Goal: Communication & Community: Participate in discussion

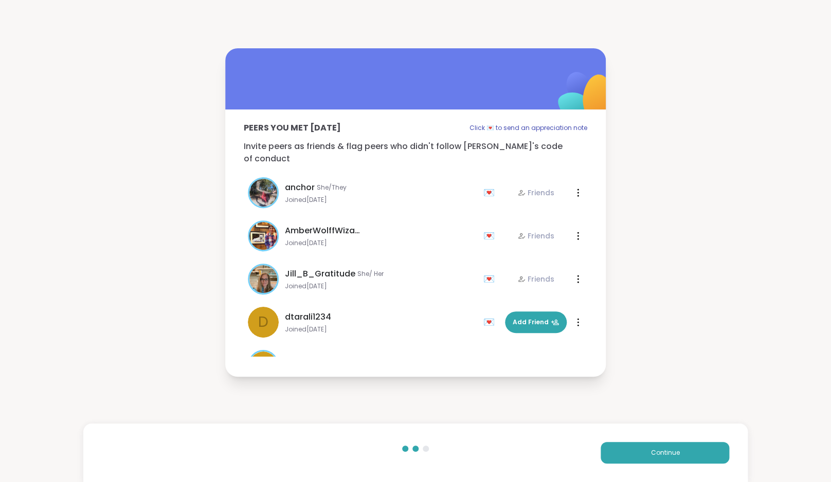
click at [656, 455] on span "Continue" at bounding box center [665, 452] width 29 height 9
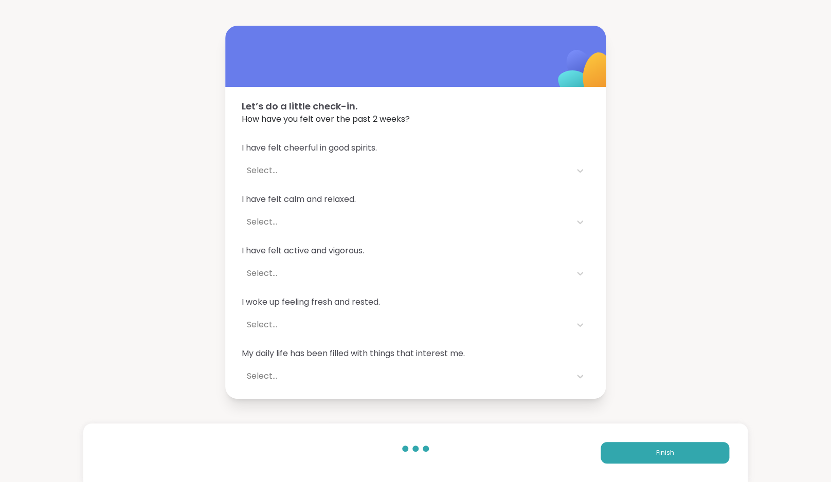
click at [656, 455] on button "Finish" at bounding box center [665, 453] width 129 height 22
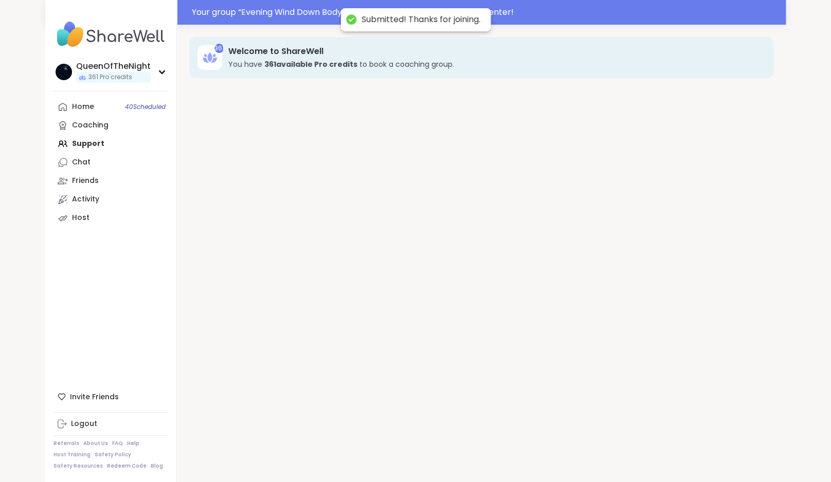
click at [656, 455] on div "361 Welcome to ShareWell You have 361 available Pro credit s to book a coaching…" at bounding box center [481, 266] width 609 height 482
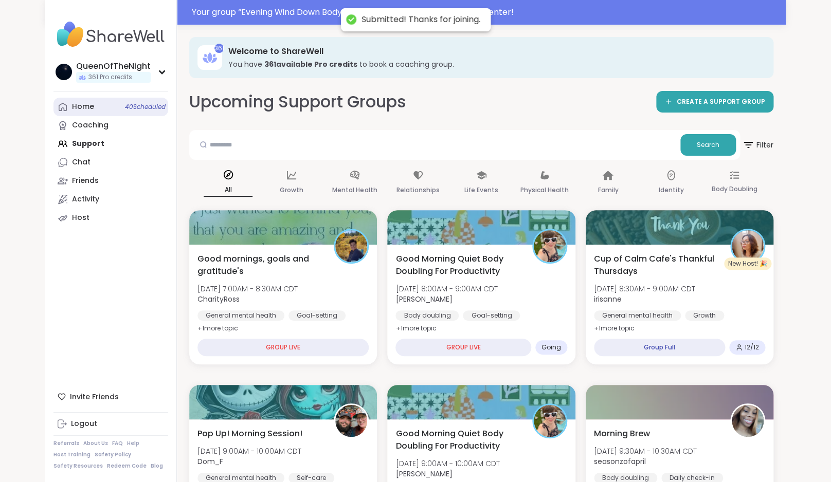
click at [97, 114] on link "Home 40 Scheduled" at bounding box center [110, 107] width 115 height 19
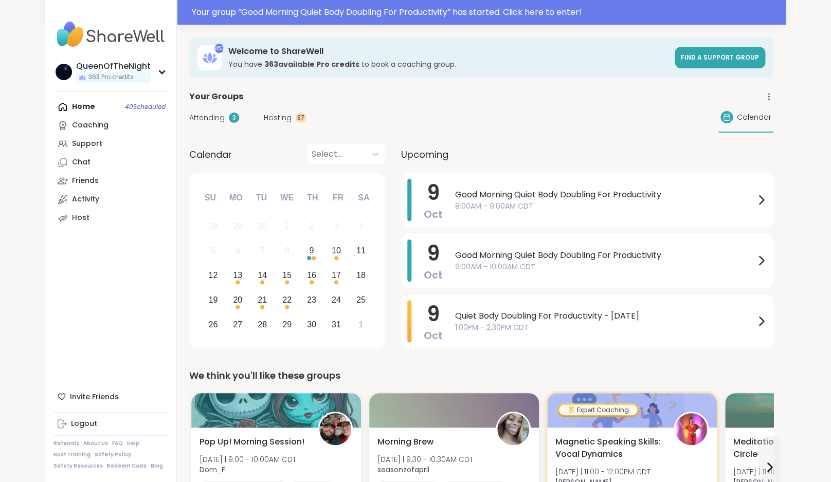
click at [315, 19] on div "Your group “ Good Morning Quiet Body Doubling For Productivity ” has started. C…" at bounding box center [486, 12] width 588 height 12
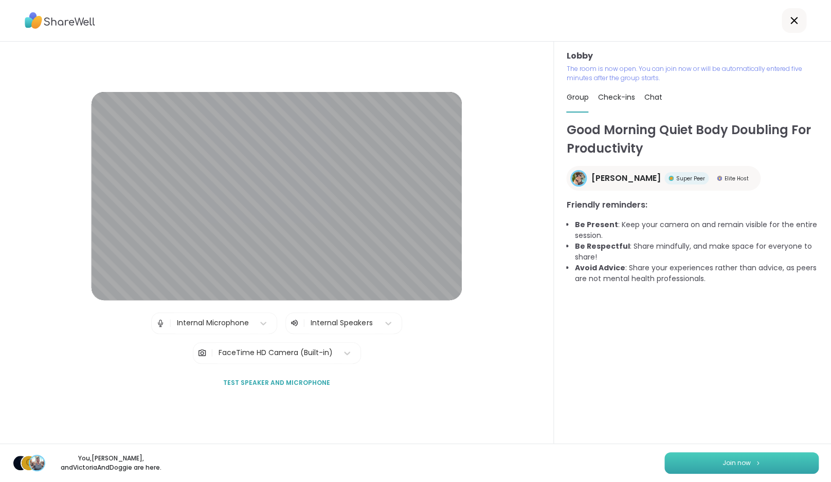
click at [731, 462] on span "Join now" at bounding box center [737, 463] width 28 height 9
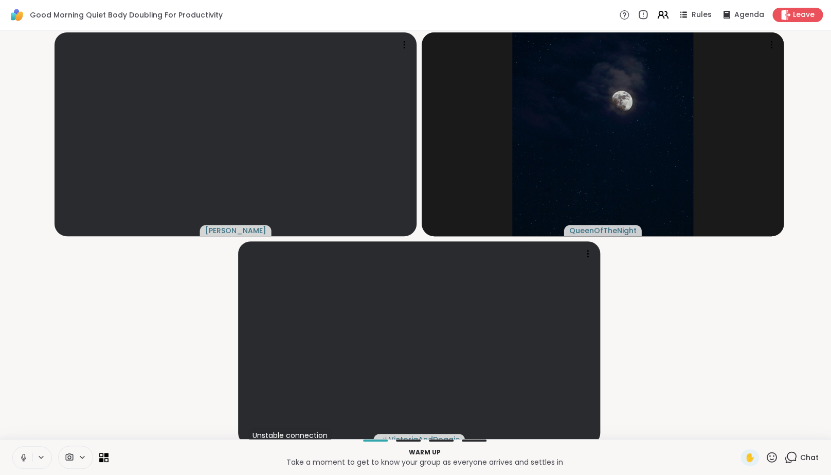
click at [24, 458] on icon at bounding box center [23, 456] width 3 height 5
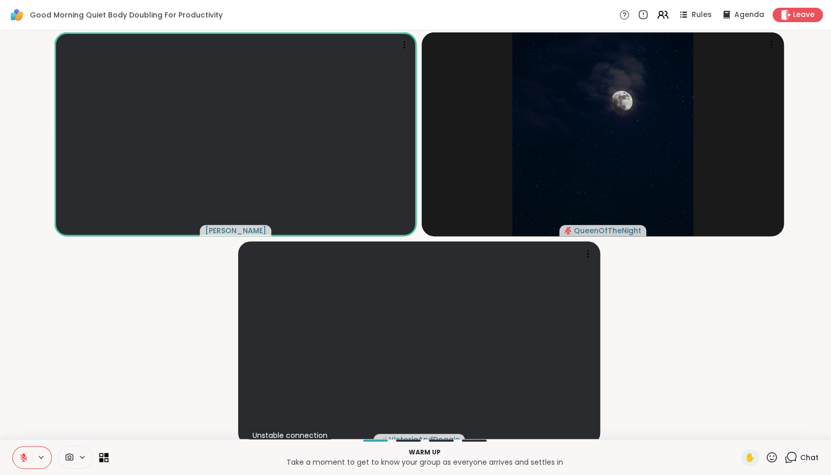
click at [116, 371] on video-player-container "Cyndy QueenOfTheNight Unstable connection VictoriaAndDoggie" at bounding box center [415, 234] width 819 height 400
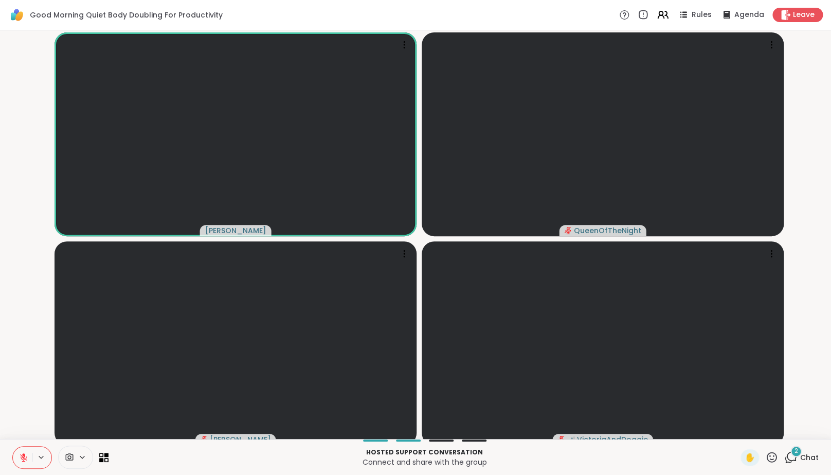
click at [786, 462] on icon at bounding box center [790, 457] width 13 height 13
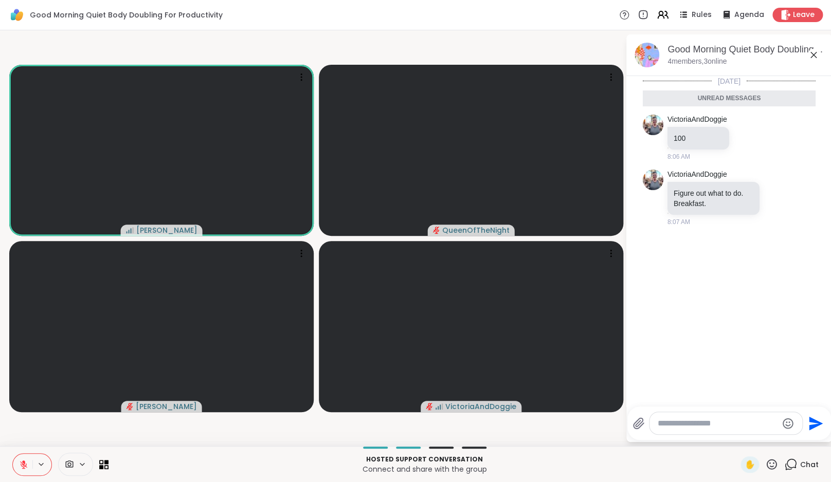
click at [794, 464] on icon at bounding box center [790, 464] width 13 height 13
